Goal: Task Accomplishment & Management: Manage account settings

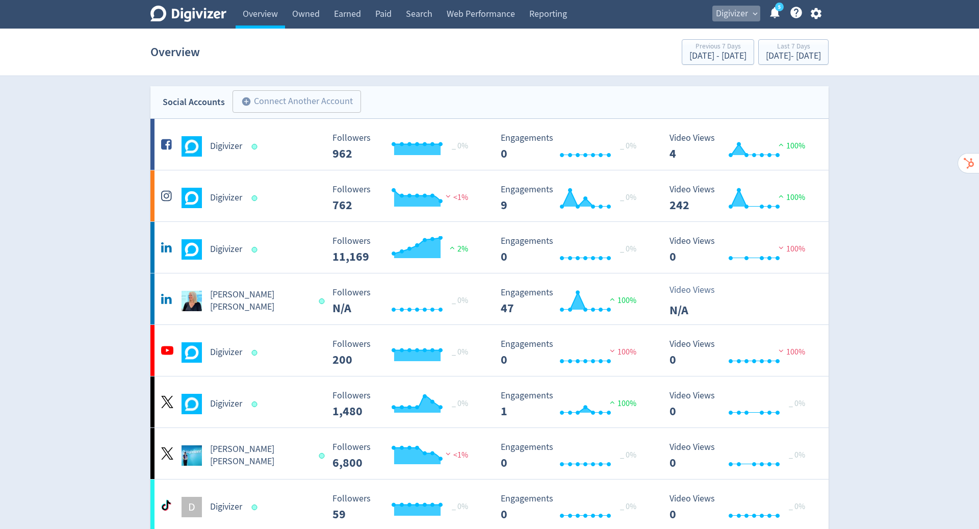
click at [747, 14] on span "Digivizer" at bounding box center [732, 14] width 32 height 16
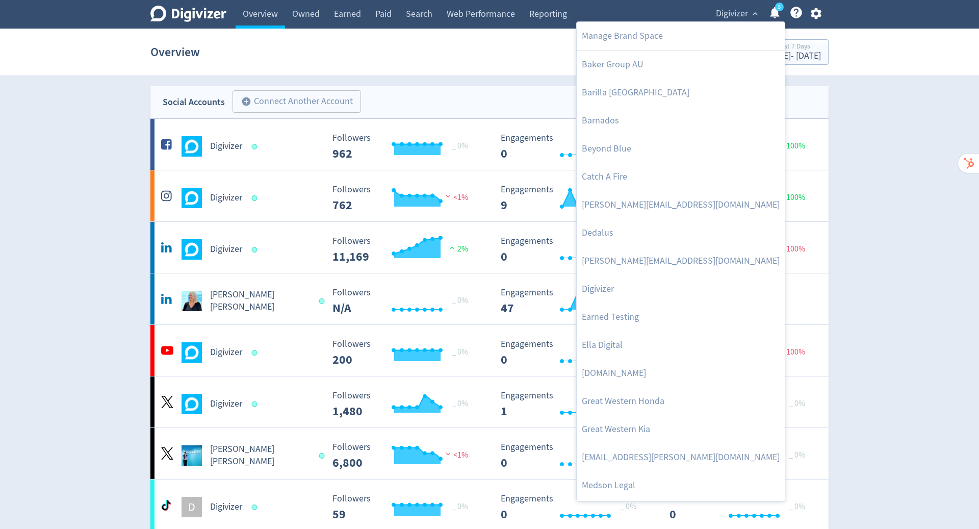
drag, startPoint x: 0, startPoint y: 0, endPoint x: 920, endPoint y: 102, distance: 925.3
click at [920, 102] on div at bounding box center [489, 264] width 979 height 529
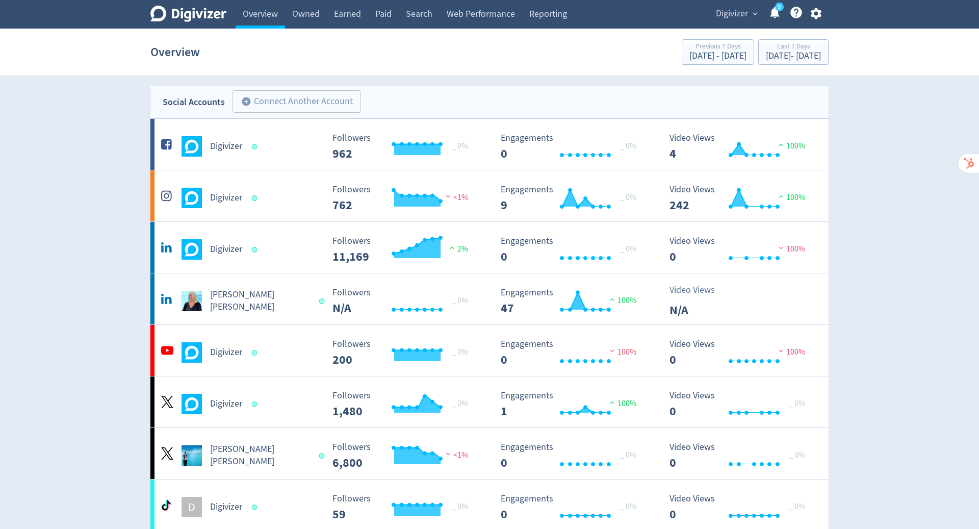
click at [734, 8] on span "Digivizer" at bounding box center [732, 14] width 32 height 16
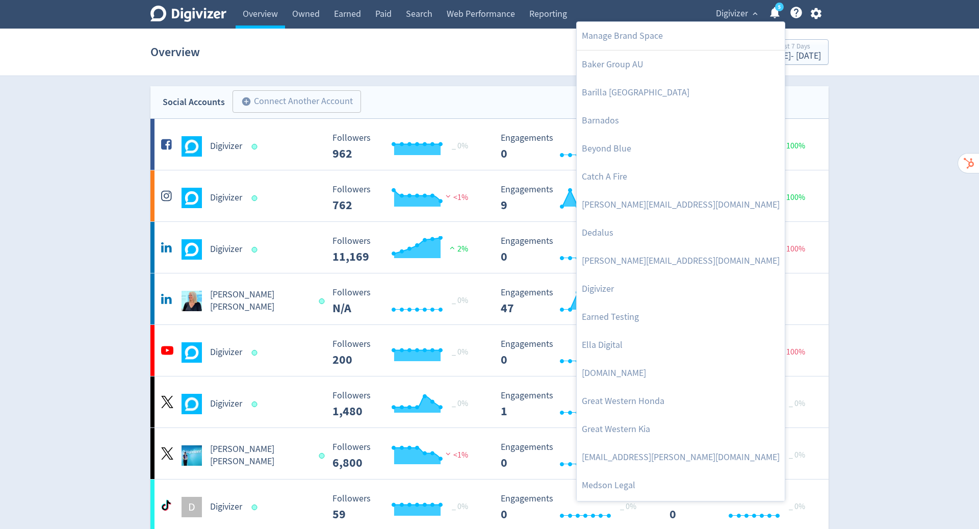
click at [820, 82] on div at bounding box center [489, 264] width 979 height 529
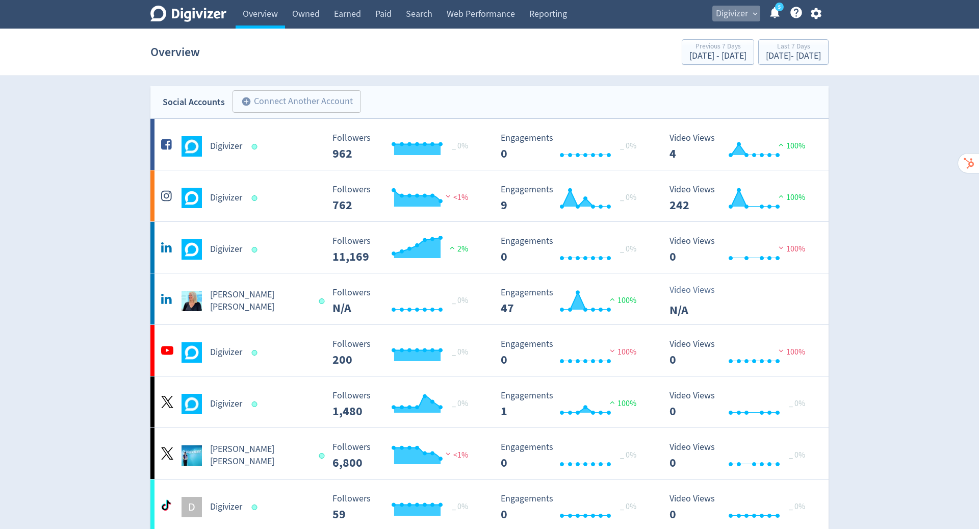
click at [725, 15] on span "Digivizer" at bounding box center [732, 14] width 32 height 16
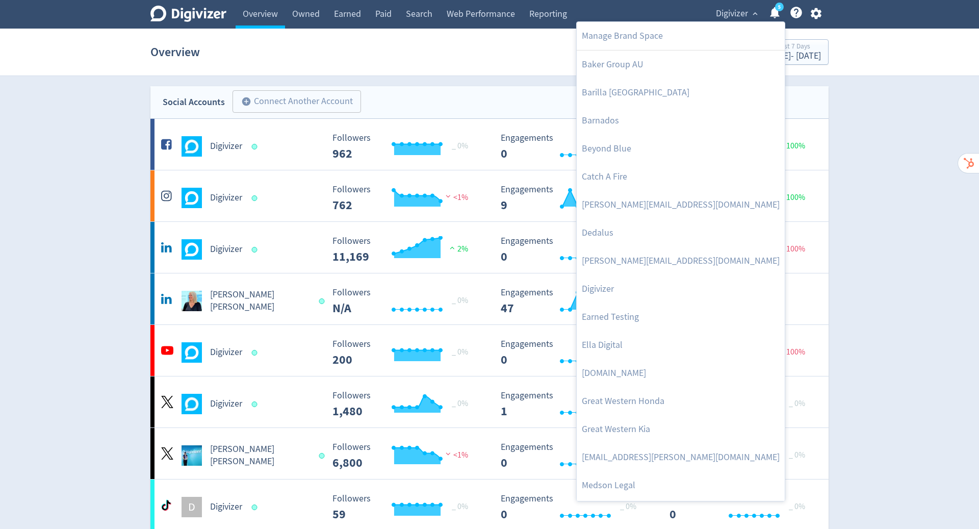
drag, startPoint x: 734, startPoint y: 8, endPoint x: 860, endPoint y: 42, distance: 130.5
click at [860, 42] on div at bounding box center [489, 264] width 979 height 529
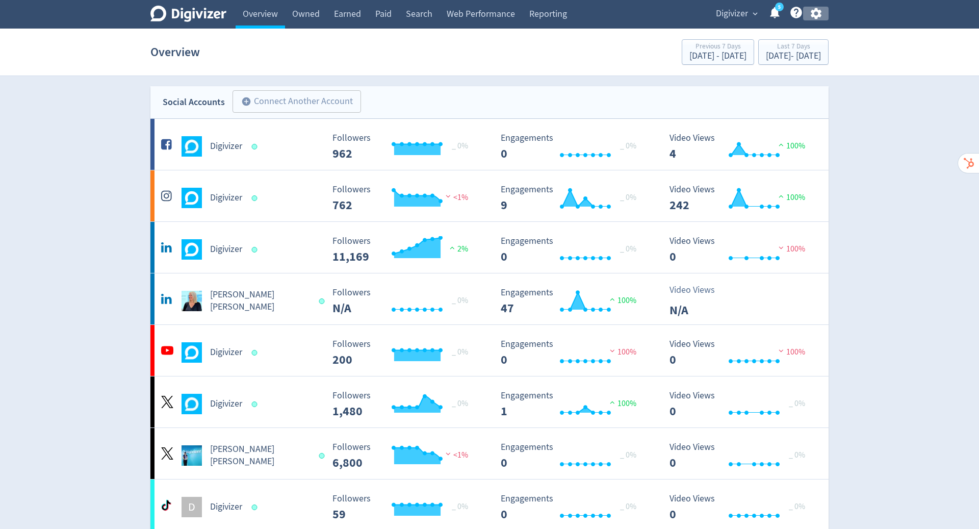
click at [818, 11] on icon "button" at bounding box center [815, 13] width 11 height 11
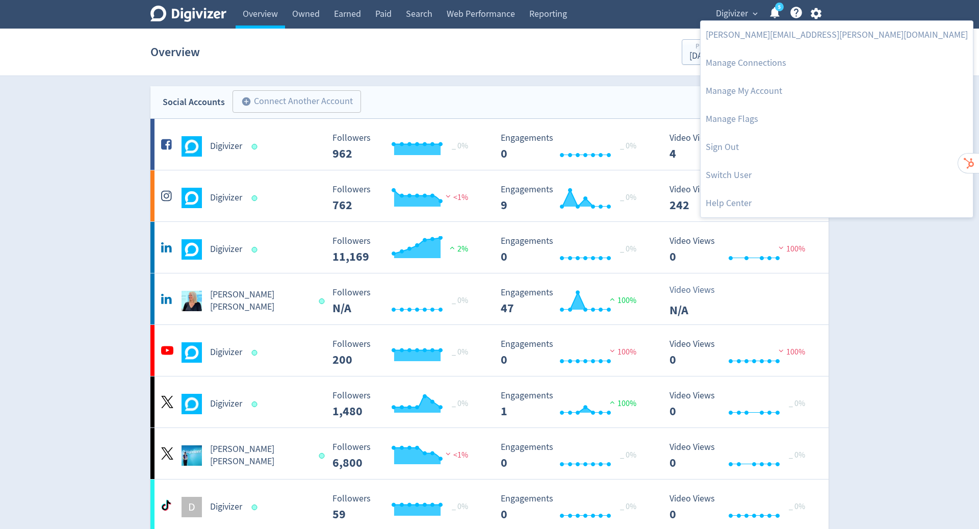
click at [648, 12] on div at bounding box center [489, 264] width 979 height 529
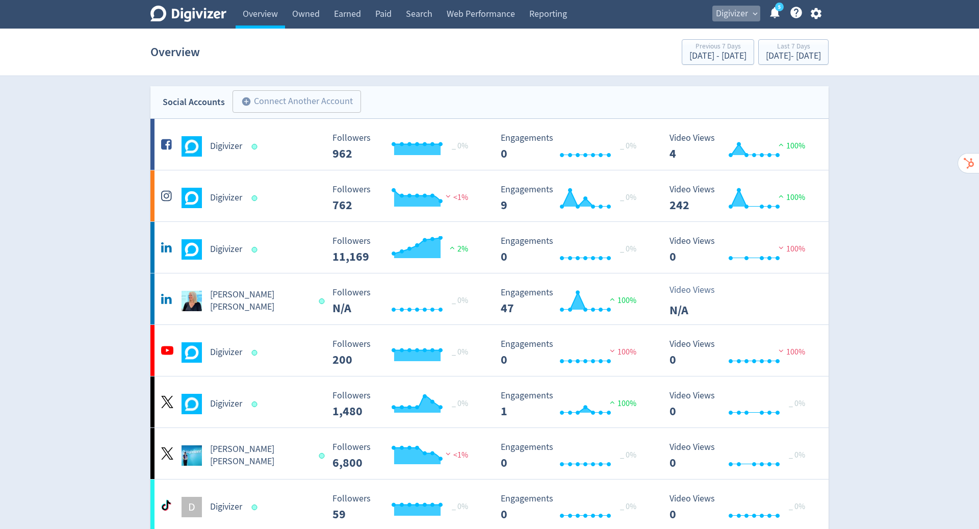
click at [734, 17] on span "Digivizer" at bounding box center [732, 14] width 32 height 16
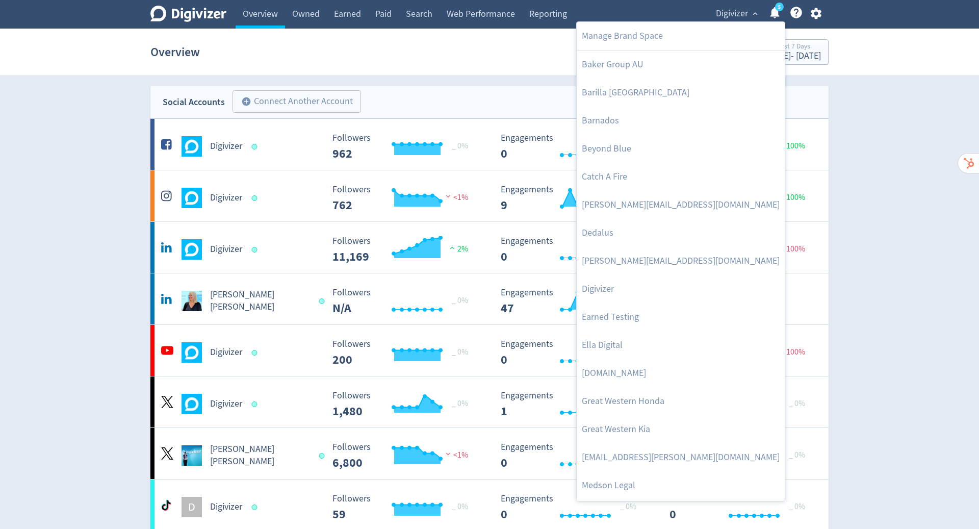
drag, startPoint x: 860, startPoint y: 42, endPoint x: 804, endPoint y: 31, distance: 56.7
click at [804, 31] on div at bounding box center [489, 264] width 979 height 529
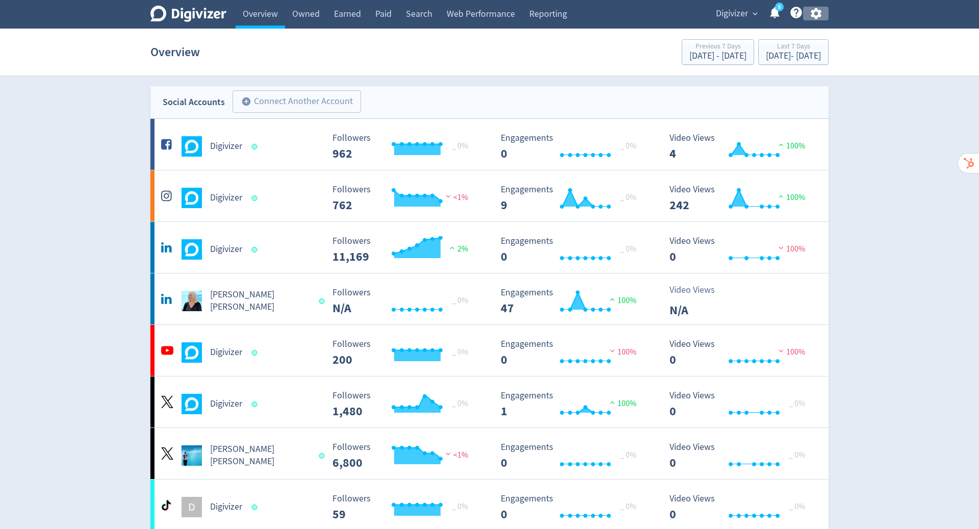
click at [818, 16] on icon "button" at bounding box center [815, 13] width 11 height 11
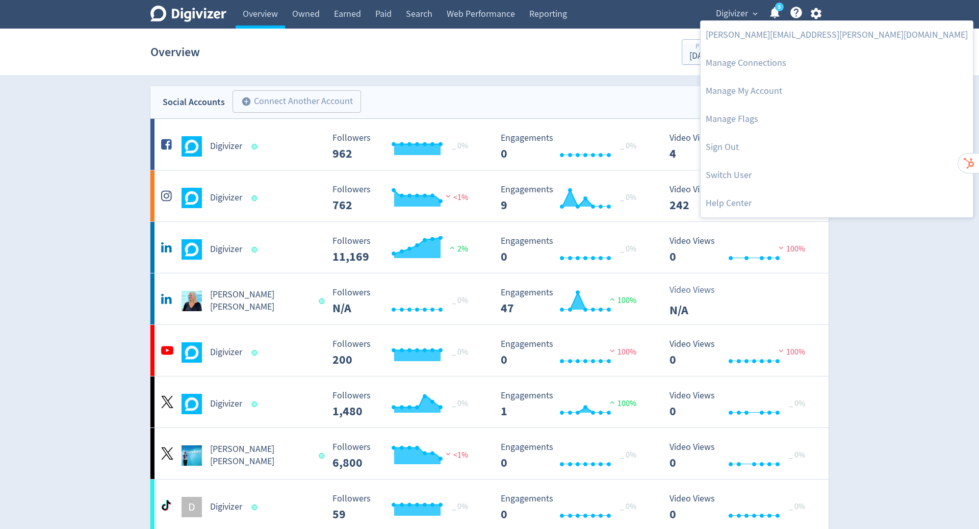
click at [661, 14] on div at bounding box center [489, 264] width 979 height 529
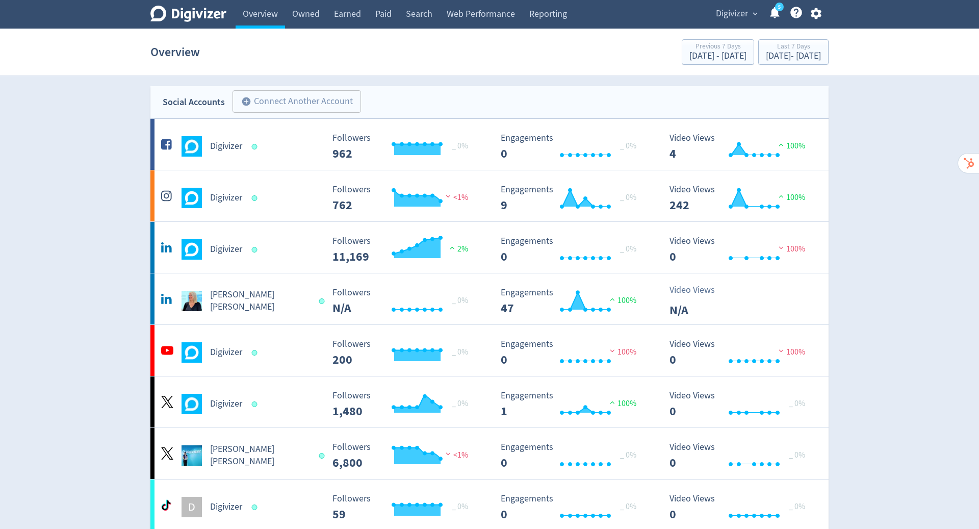
click at [724, 11] on span "Digivizer" at bounding box center [732, 14] width 32 height 16
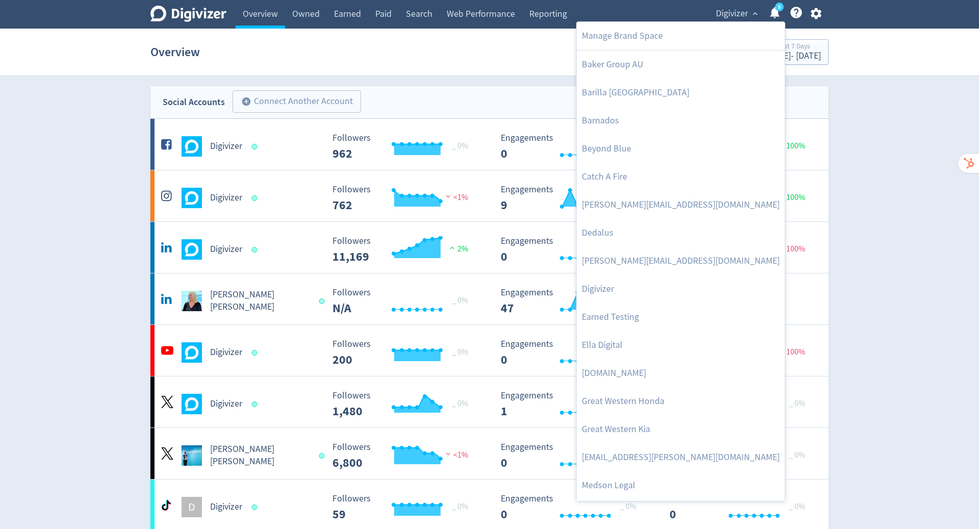
click at [815, 14] on div at bounding box center [489, 264] width 979 height 529
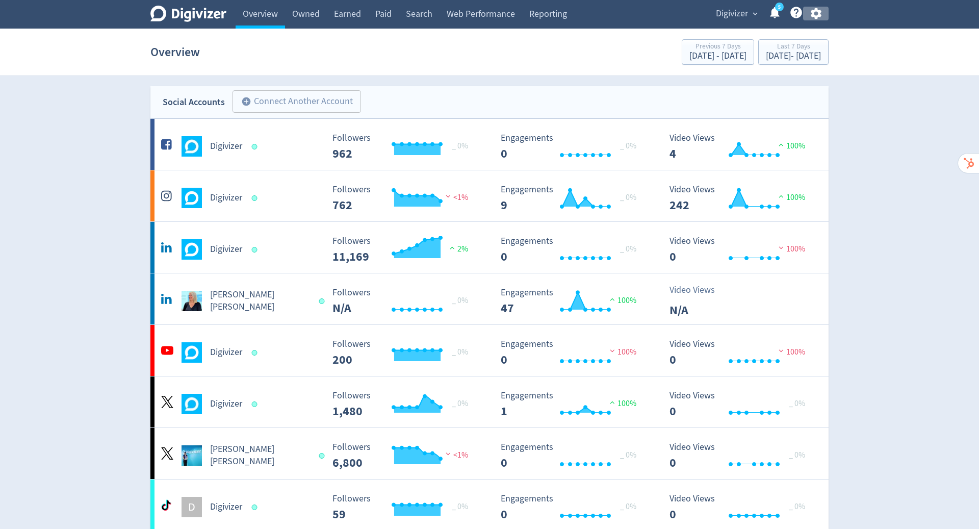
click at [815, 14] on icon "button" at bounding box center [816, 14] width 14 height 14
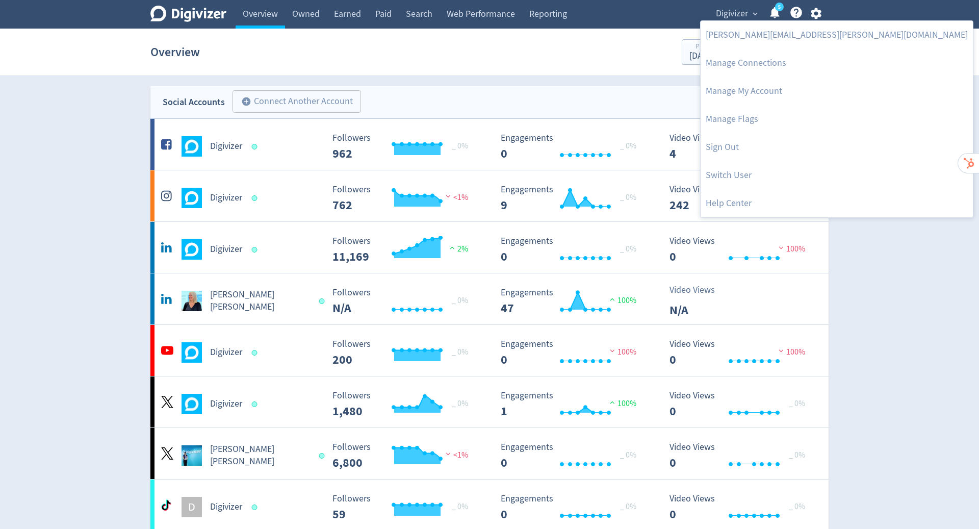
click at [726, 172] on link "Switch User" at bounding box center [836, 175] width 272 height 28
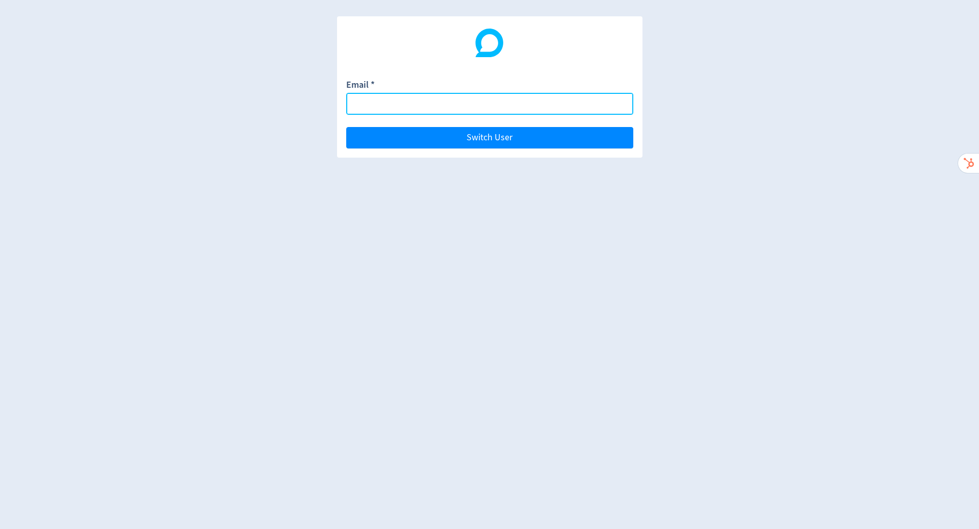
click at [482, 105] on input "Email *" at bounding box center [489, 104] width 287 height 22
paste input "[PERSON_NAME][EMAIL_ADDRESS][DOMAIN_NAME]"
type input "[PERSON_NAME][EMAIL_ADDRESS][DOMAIN_NAME]"
click at [346, 127] on button "Switch User" at bounding box center [489, 137] width 287 height 21
